Goal: Information Seeking & Learning: Learn about a topic

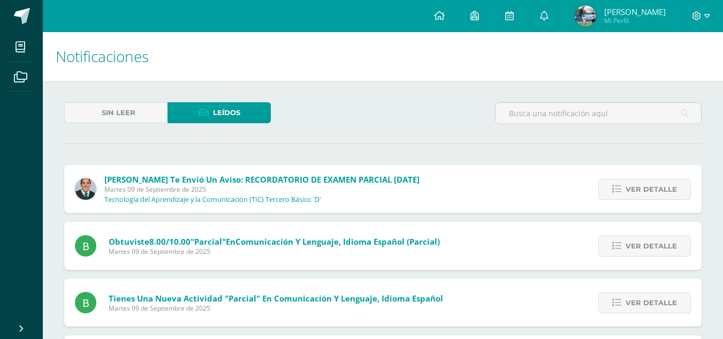
scroll to position [1253, 0]
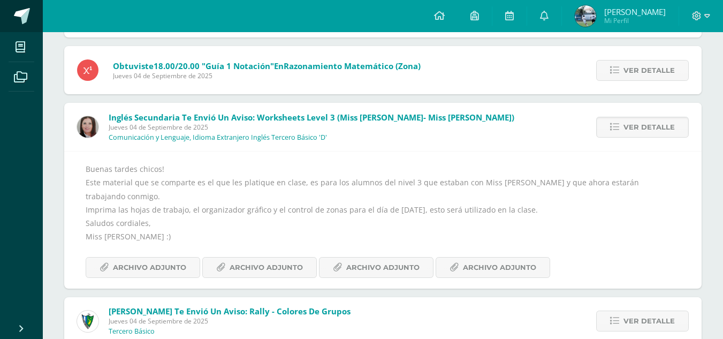
click at [14, 26] on link at bounding box center [21, 16] width 43 height 32
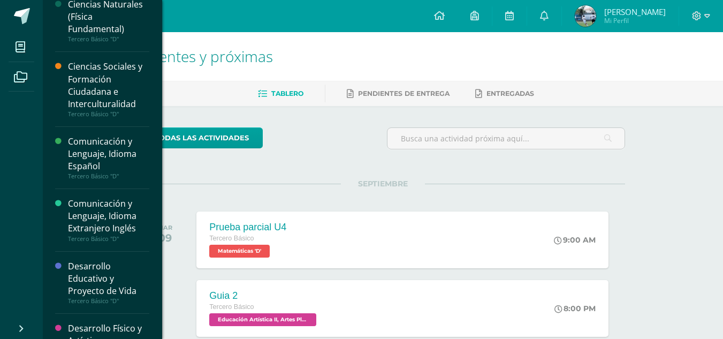
scroll to position [107, 0]
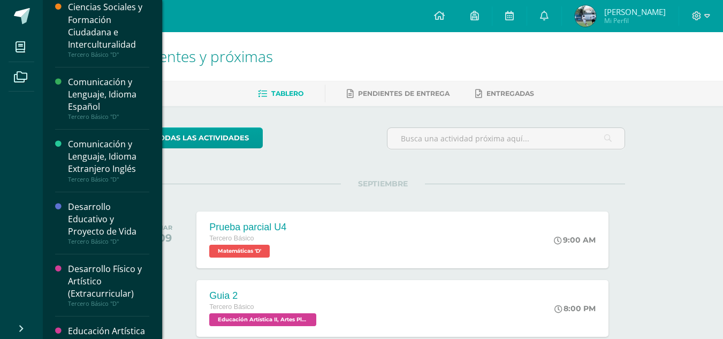
click at [116, 151] on div "Comunicación y Lenguaje, Idioma Extranjero Inglés" at bounding box center [108, 156] width 81 height 37
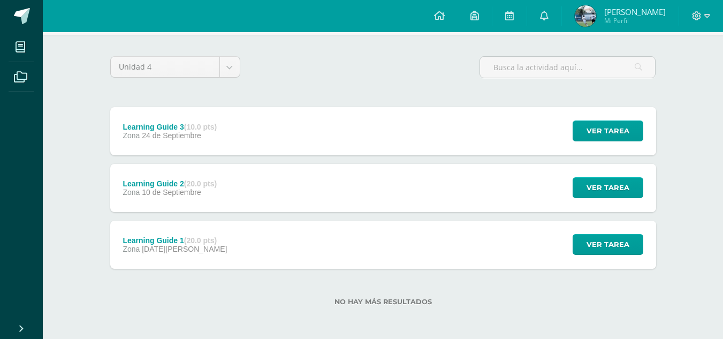
scroll to position [72, 0]
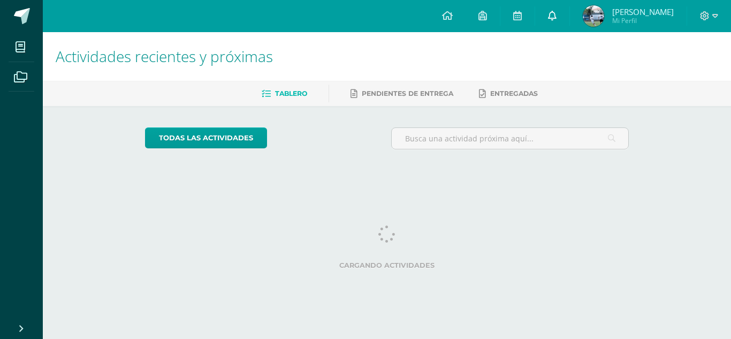
drag, startPoint x: 0, startPoint y: 0, endPoint x: 555, endPoint y: 11, distance: 555.3
click at [555, 11] on icon at bounding box center [552, 16] width 9 height 10
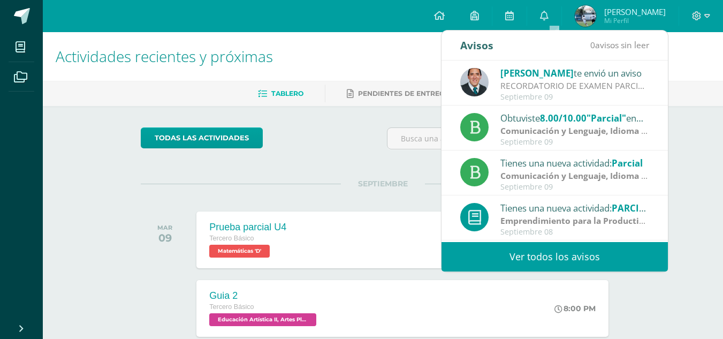
click at [571, 250] on link "Ver todos los avisos" at bounding box center [554, 256] width 226 height 29
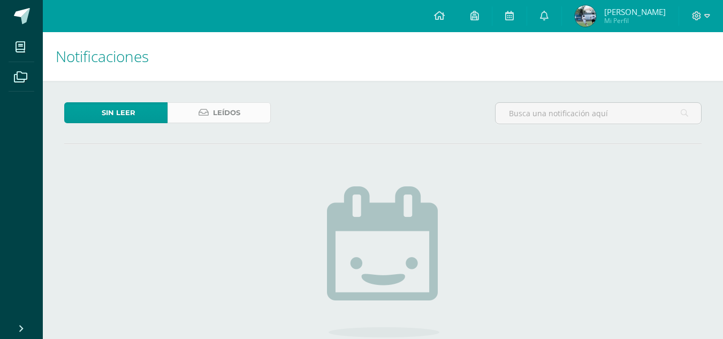
click at [241, 105] on link "Leídos" at bounding box center [218, 112] width 103 height 21
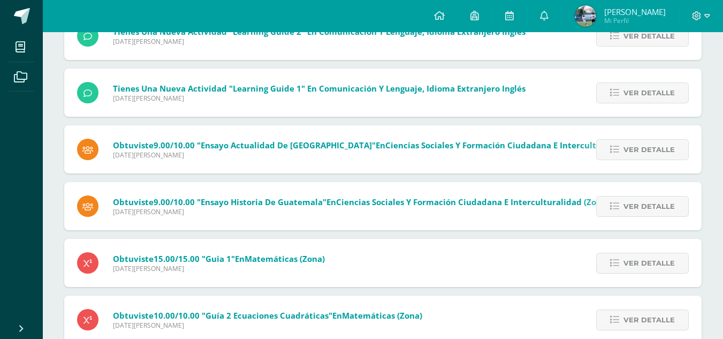
scroll to position [4040, 0]
